Goal: Book appointment/travel/reservation

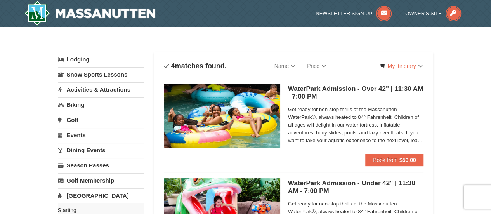
click at [99, 89] on link "Activities & Attractions" at bounding box center [101, 89] width 86 height 14
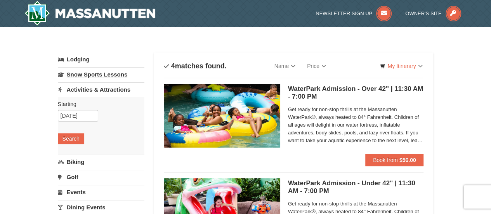
click at [95, 74] on link "Snow Sports Lessons" at bounding box center [101, 74] width 86 height 14
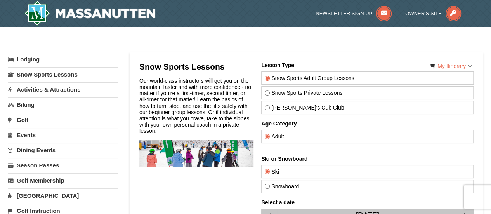
click at [29, 59] on link "Lodging" at bounding box center [63, 59] width 110 height 14
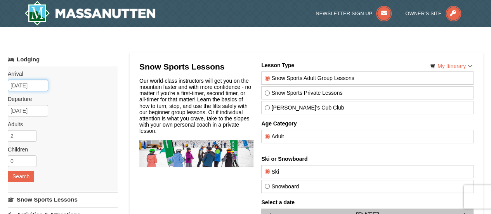
click at [15, 86] on input "10/10/2025" at bounding box center [28, 86] width 40 height 12
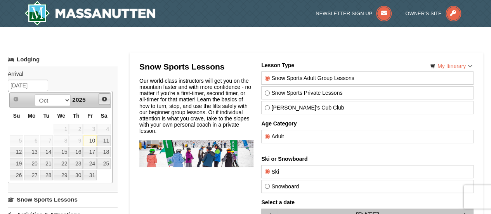
click at [106, 98] on span "Next" at bounding box center [104, 99] width 6 height 6
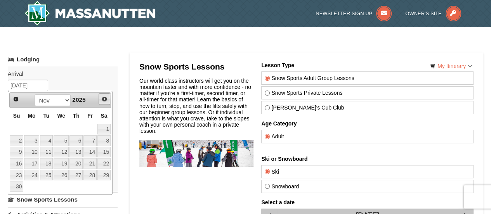
click at [106, 98] on span "Next" at bounding box center [104, 99] width 6 height 6
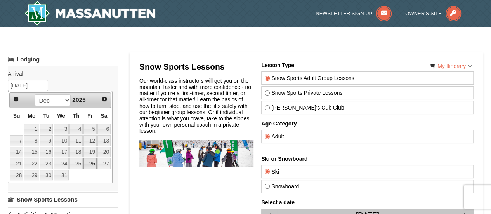
click at [89, 161] on link "26" at bounding box center [89, 163] width 13 height 11
type input "[DATE]"
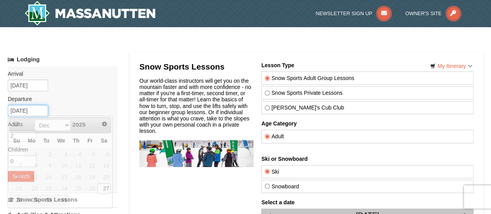
click at [35, 109] on input "12/27/2025" at bounding box center [28, 111] width 40 height 12
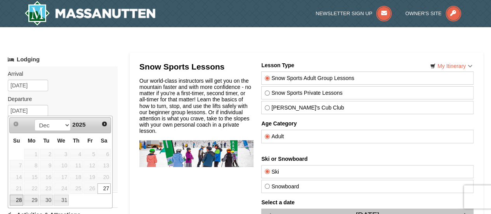
click at [19, 198] on link "28" at bounding box center [17, 199] width 14 height 11
type input "[DATE]"
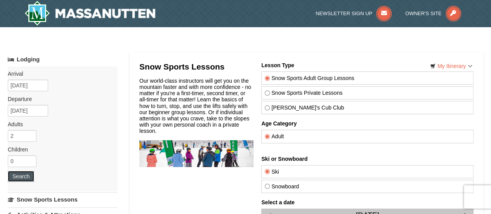
click at [20, 174] on button "Search" at bounding box center [21, 176] width 26 height 11
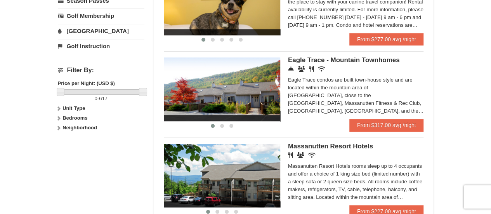
scroll to position [266, 0]
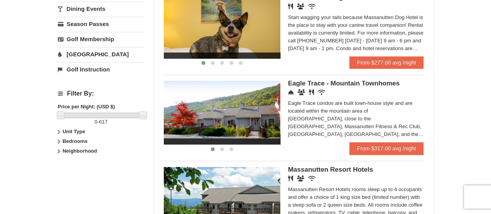
click at [263, 107] on img at bounding box center [222, 113] width 116 height 64
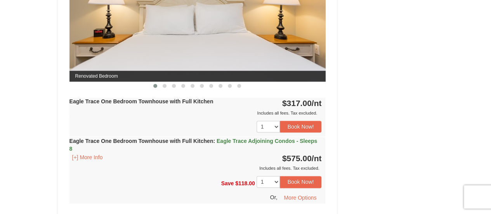
scroll to position [399, 0]
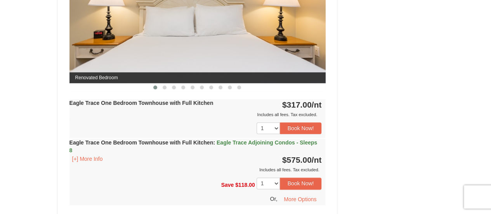
drag, startPoint x: 493, startPoint y: 13, endPoint x: 486, endPoint y: 74, distance: 61.3
drag, startPoint x: 486, startPoint y: 74, endPoint x: 487, endPoint y: 83, distance: 8.2
click at [487, 83] on div "× <<Back to results Eagle Trace - Mountain Townhomes Book from $317.00! 1822 Re…" at bounding box center [245, 177] width 491 height 1098
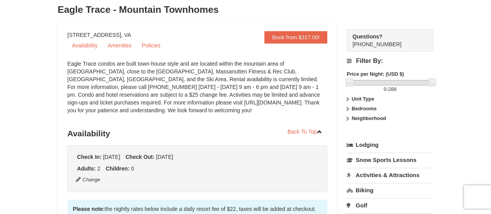
scroll to position [0, 0]
